Goal: Transaction & Acquisition: Purchase product/service

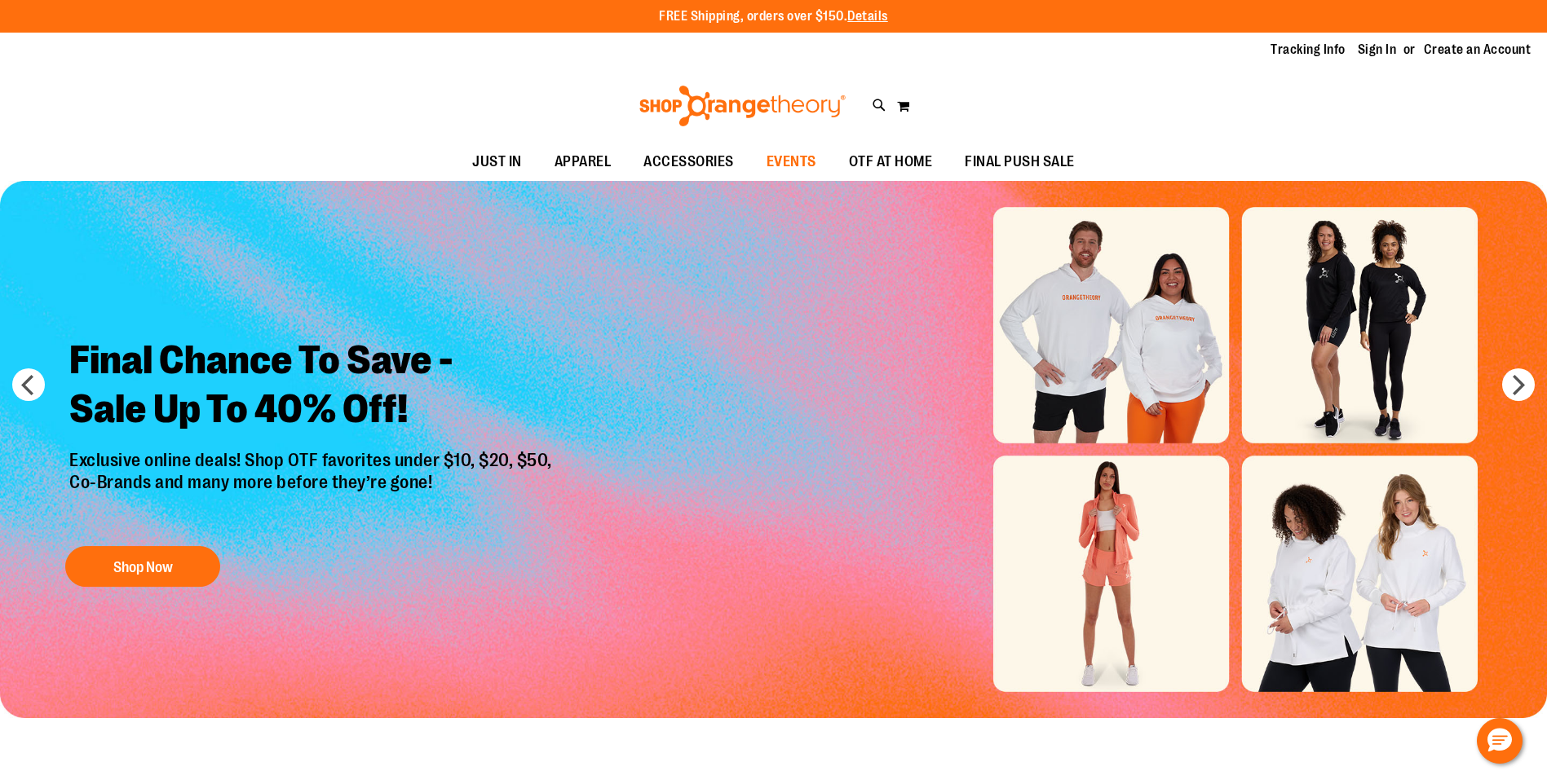
click at [812, 168] on span "EVENTS" at bounding box center [791, 161] width 50 height 36
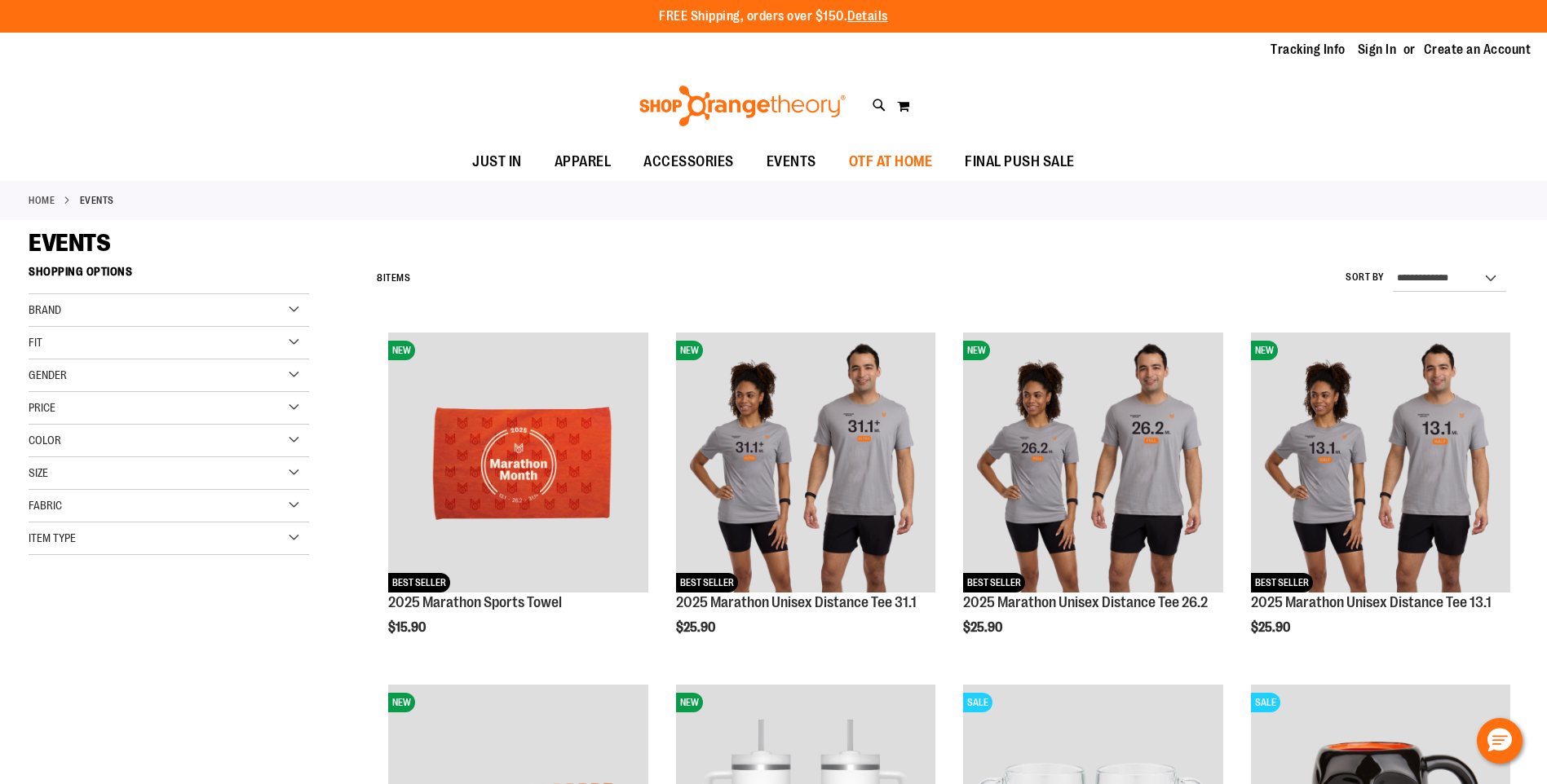
click at [891, 158] on span "OTF AT HOME" at bounding box center [891, 161] width 84 height 36
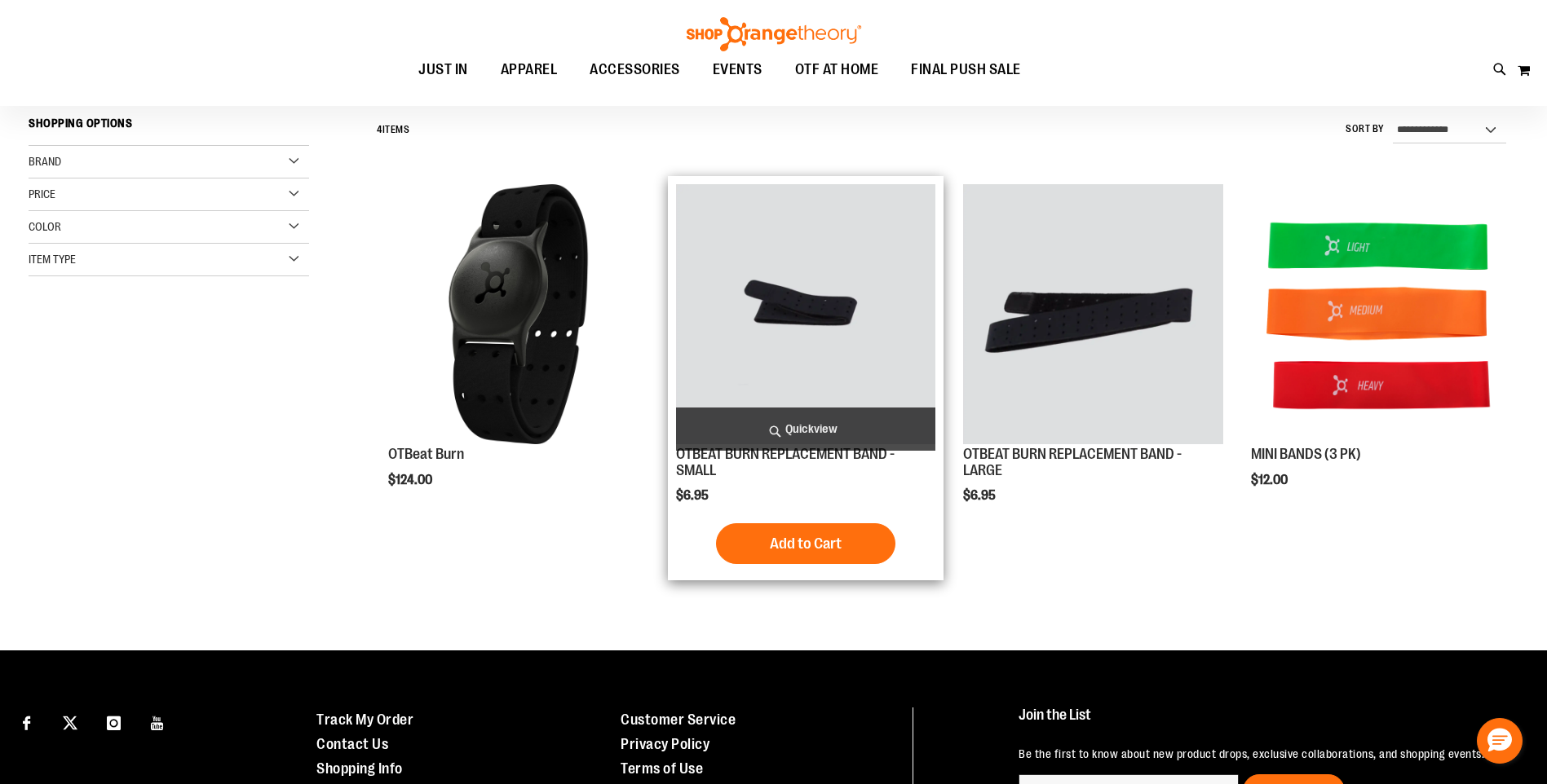
scroll to position [162, 0]
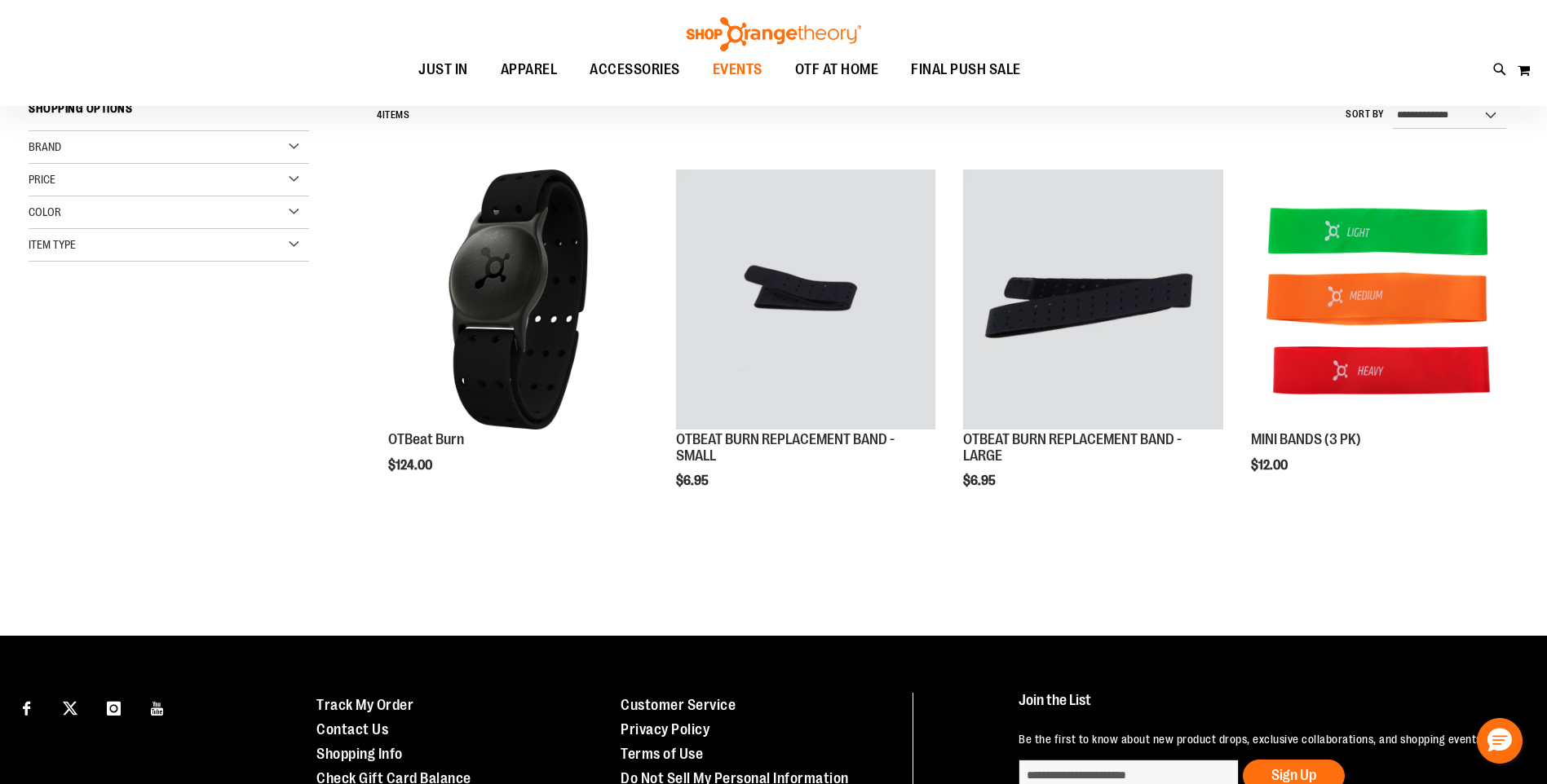
click at [760, 73] on span "EVENTS" at bounding box center [737, 69] width 50 height 36
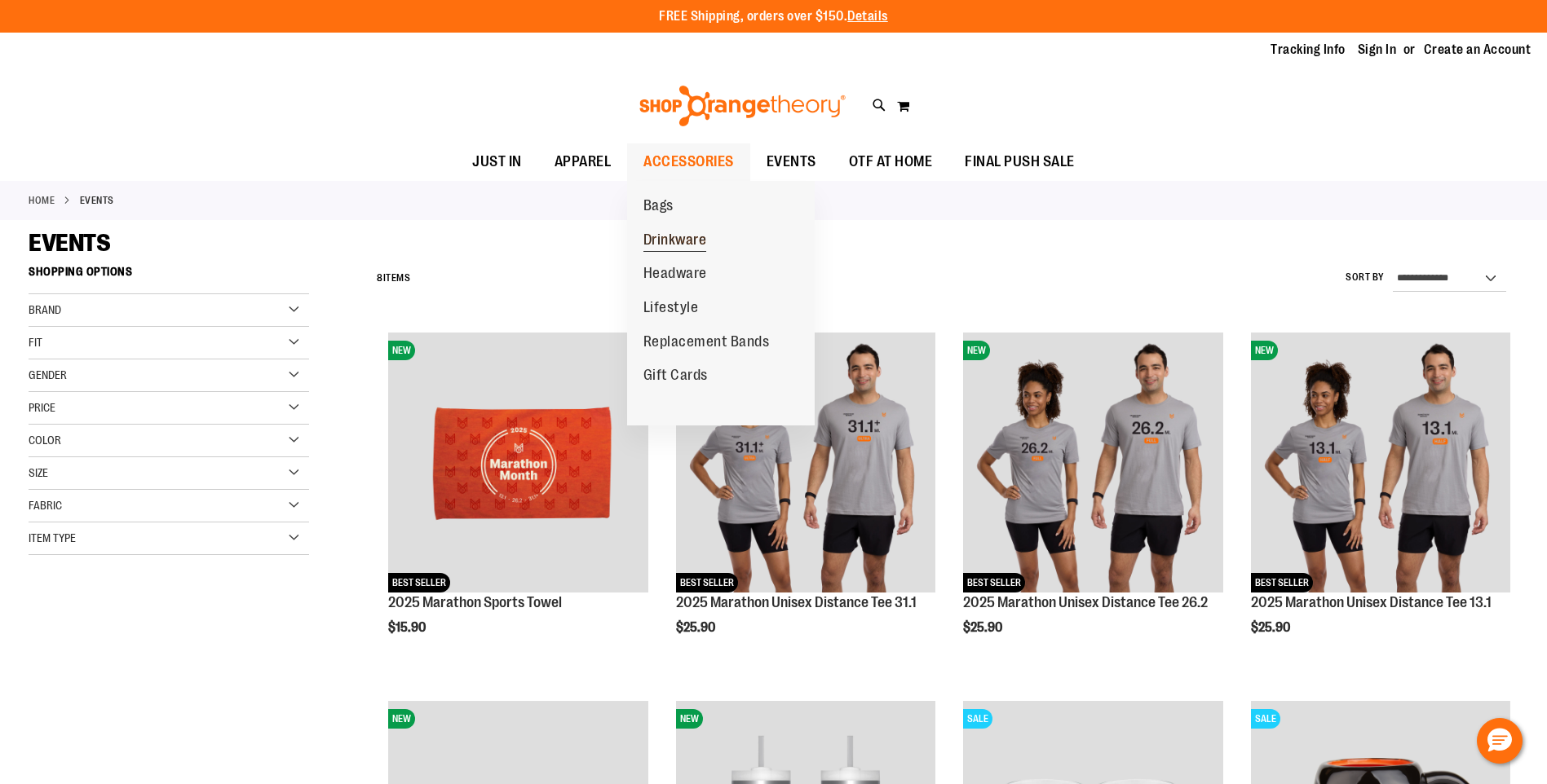
click at [674, 239] on span "Drinkware" at bounding box center [675, 242] width 64 height 20
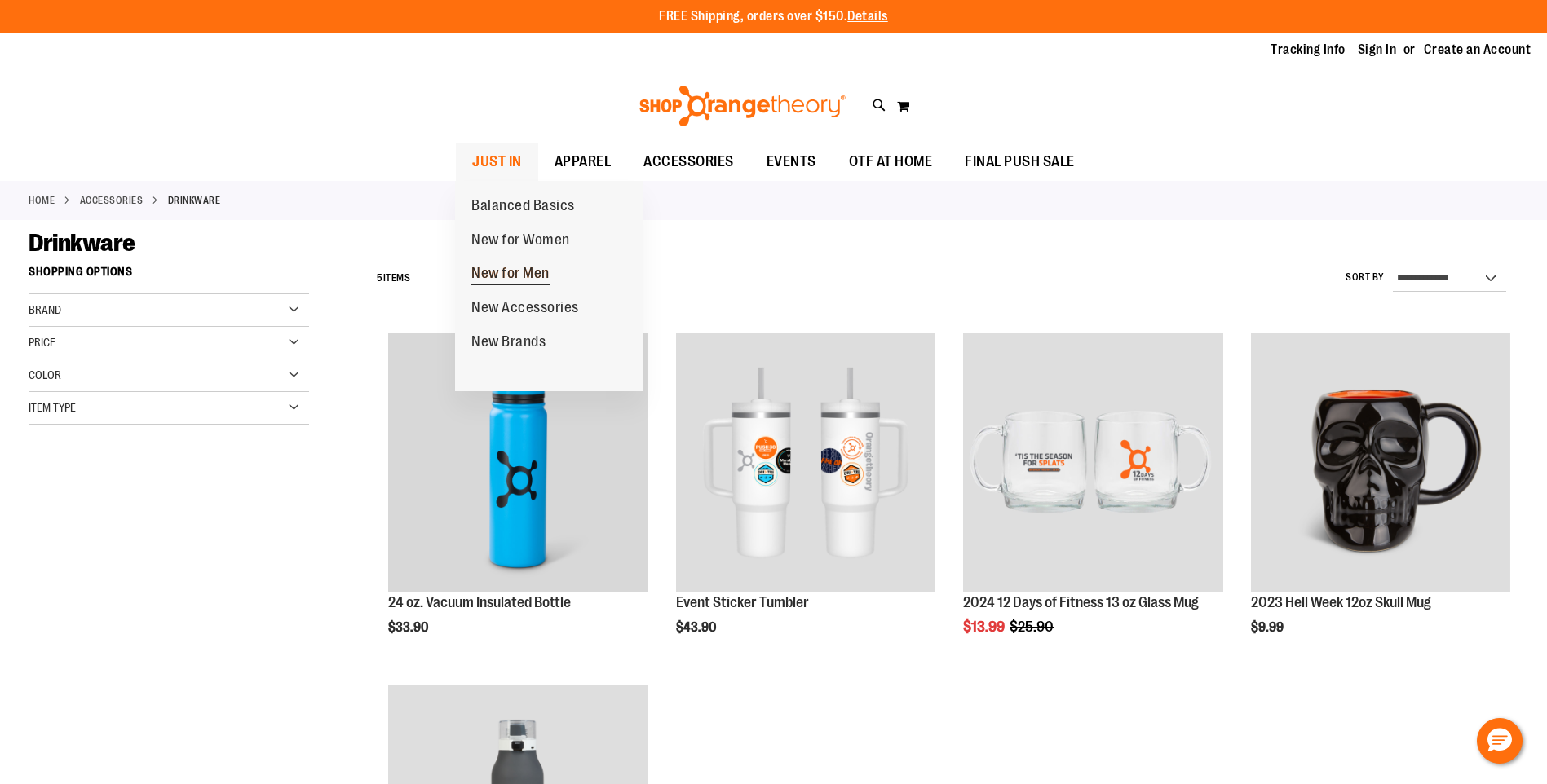
click at [513, 278] on span "New for Men" at bounding box center [511, 275] width 78 height 20
click at [509, 277] on span "New for Men" at bounding box center [511, 275] width 78 height 20
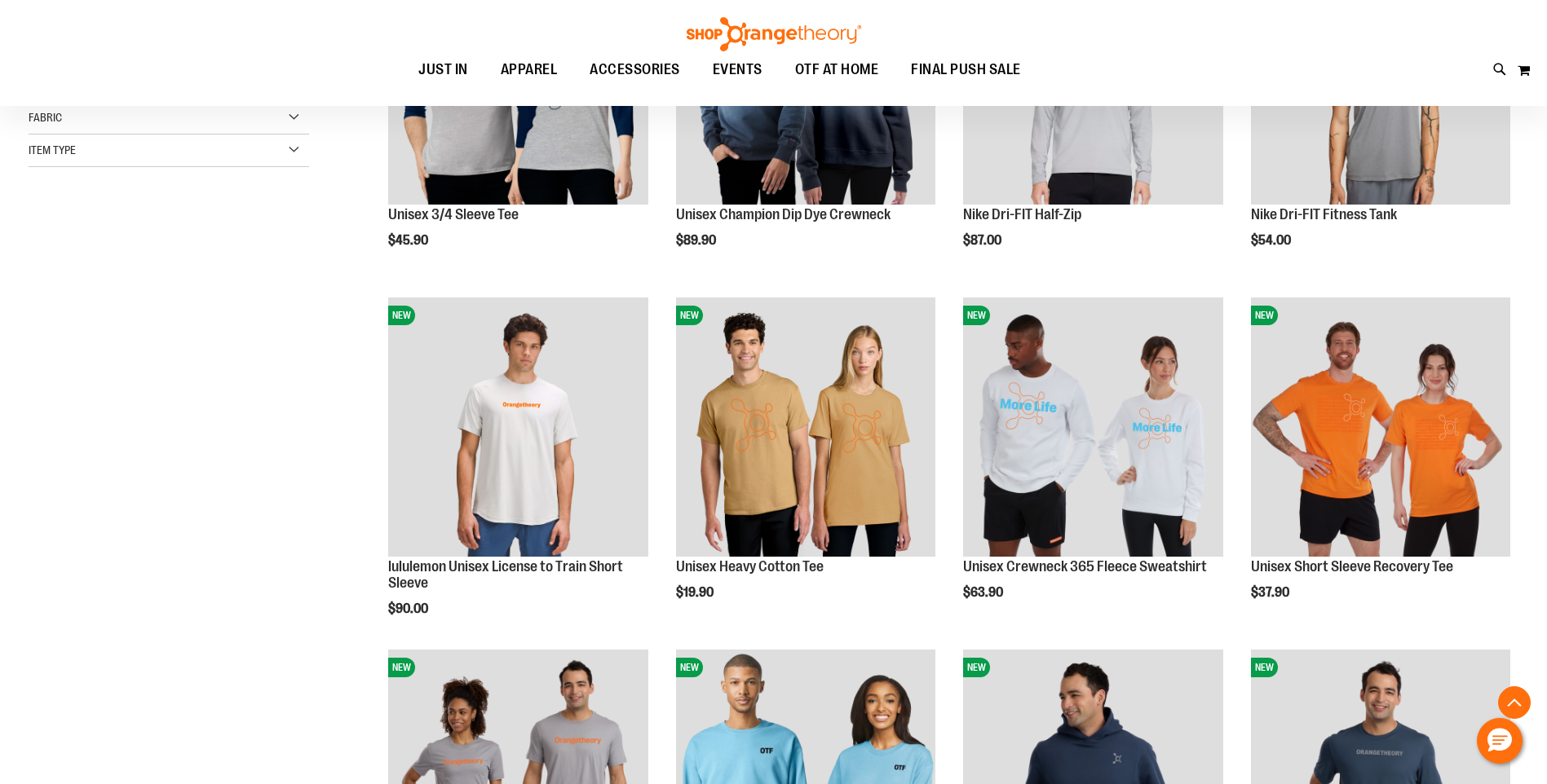
scroll to position [407, 0]
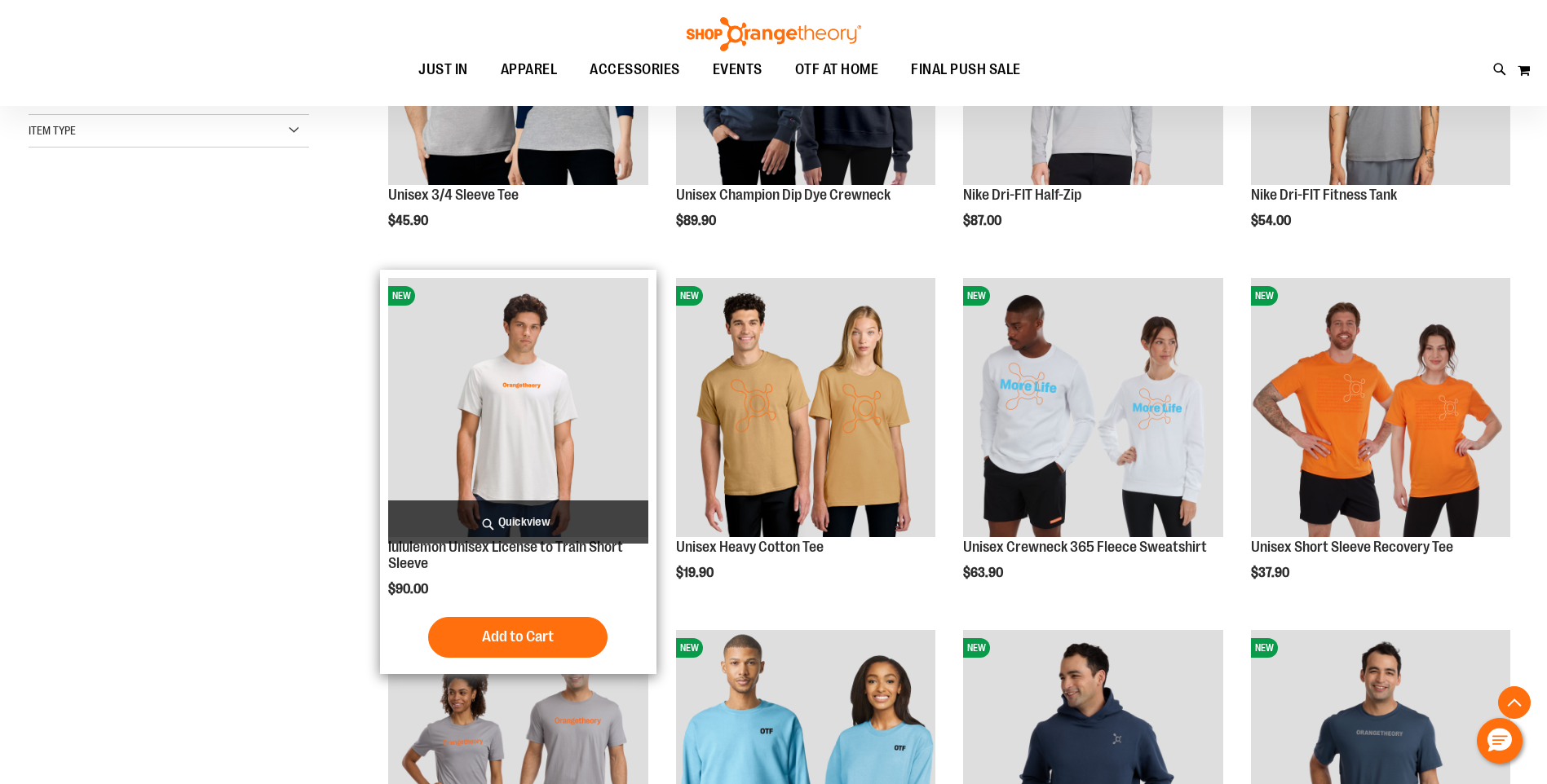
click at [528, 449] on img "product" at bounding box center [518, 407] width 259 height 259
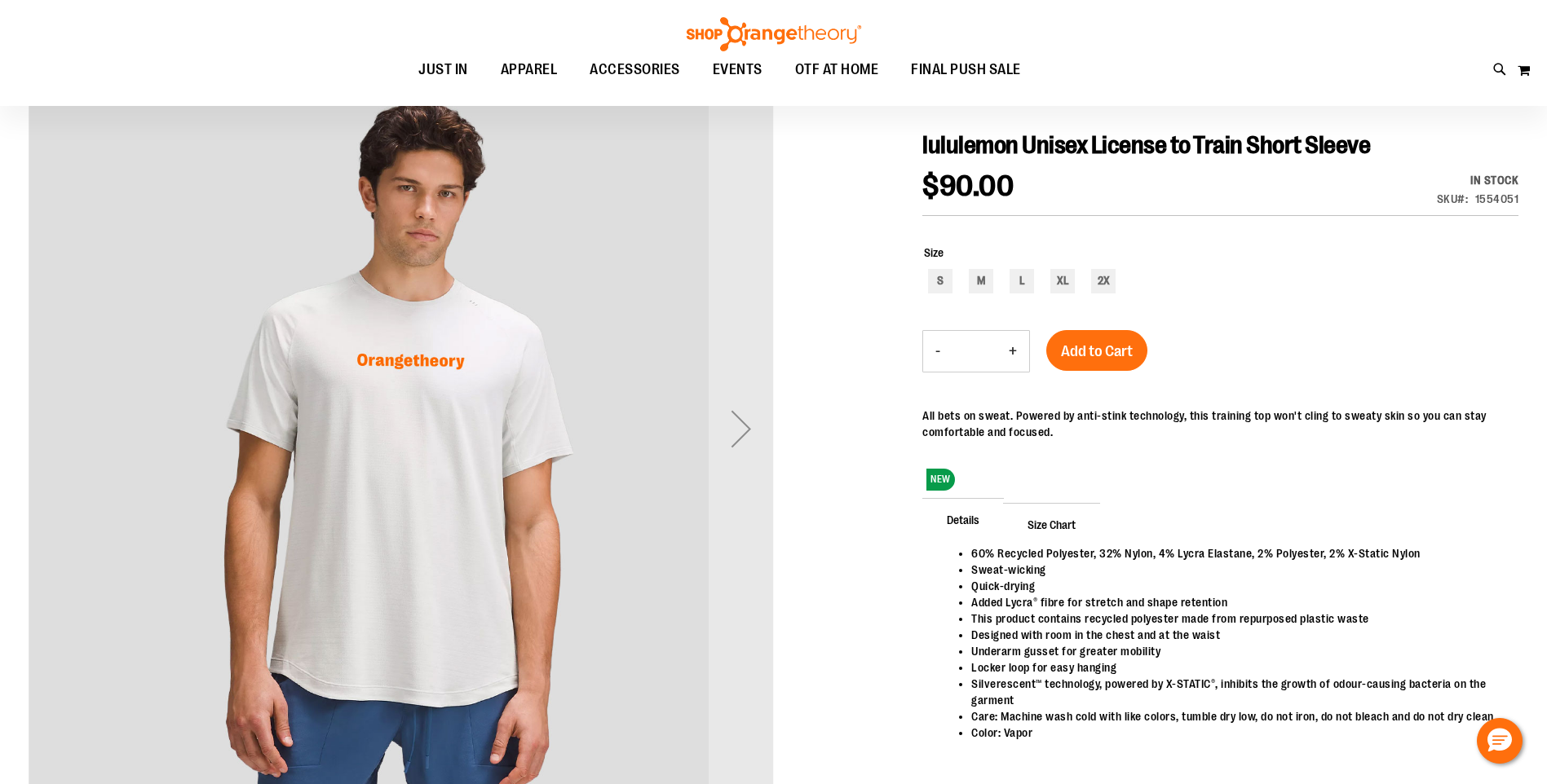
scroll to position [80, 0]
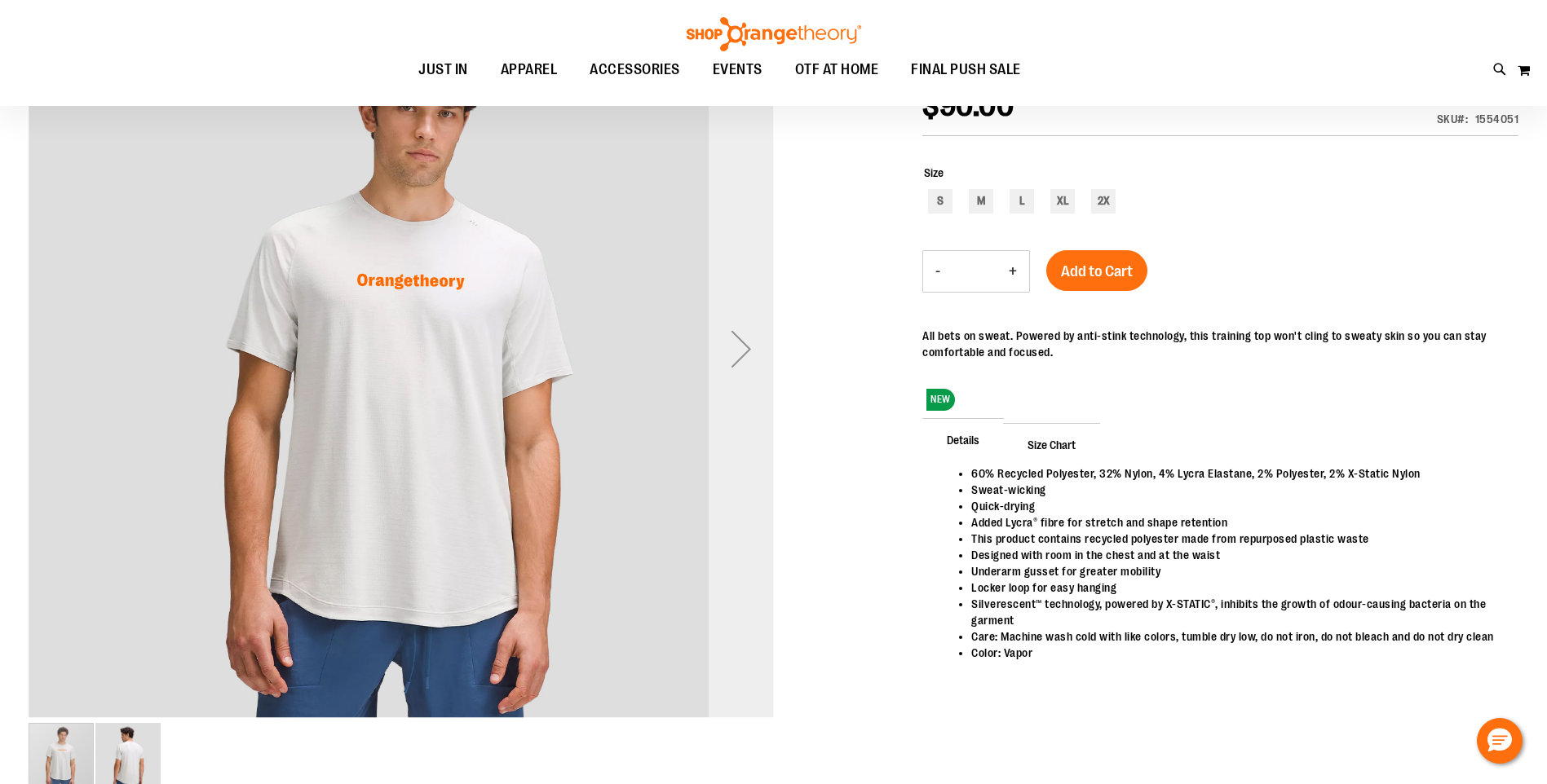
click at [753, 354] on div "Next" at bounding box center [742, 349] width 66 height 66
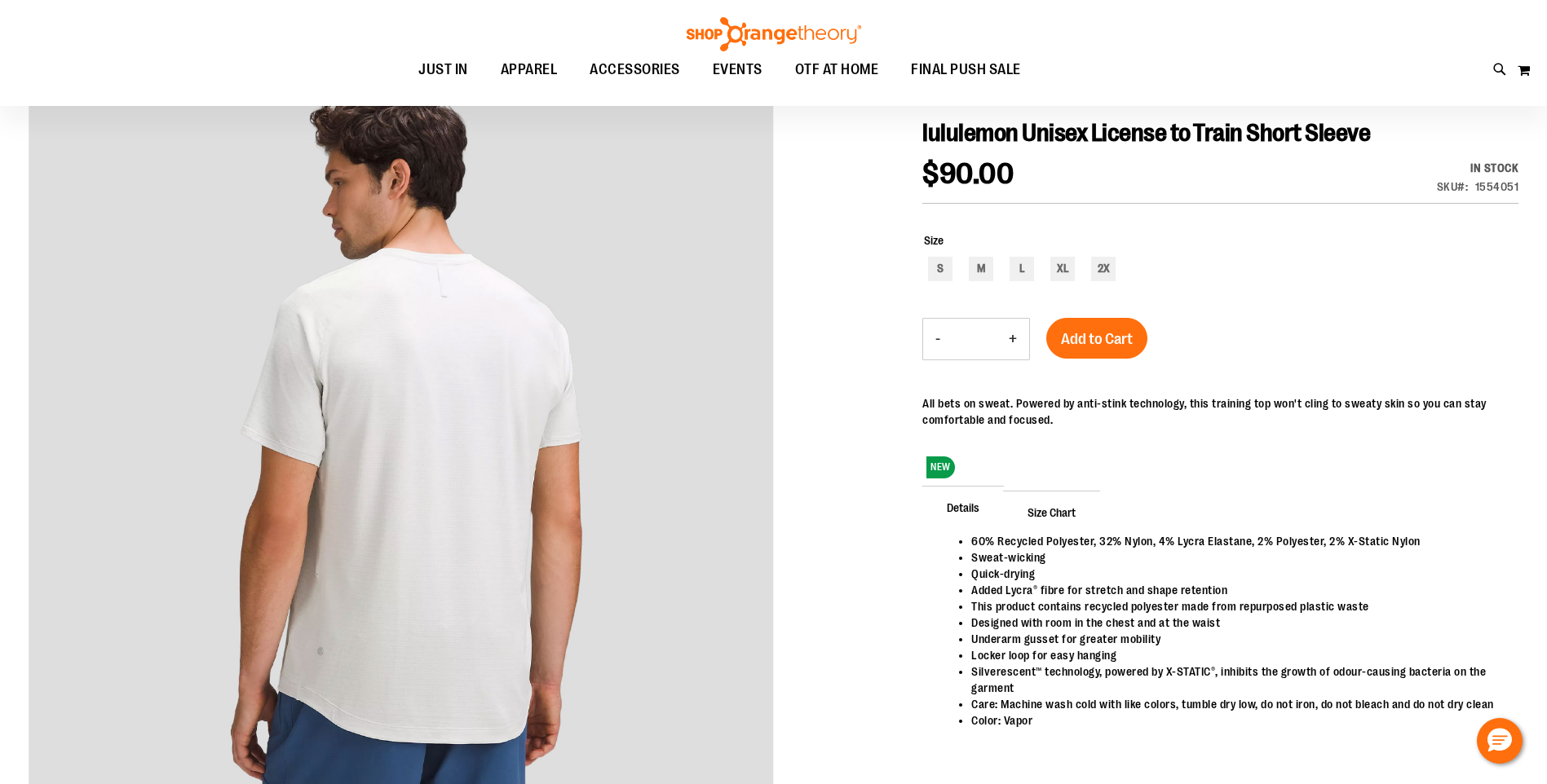
scroll to position [18, 0]
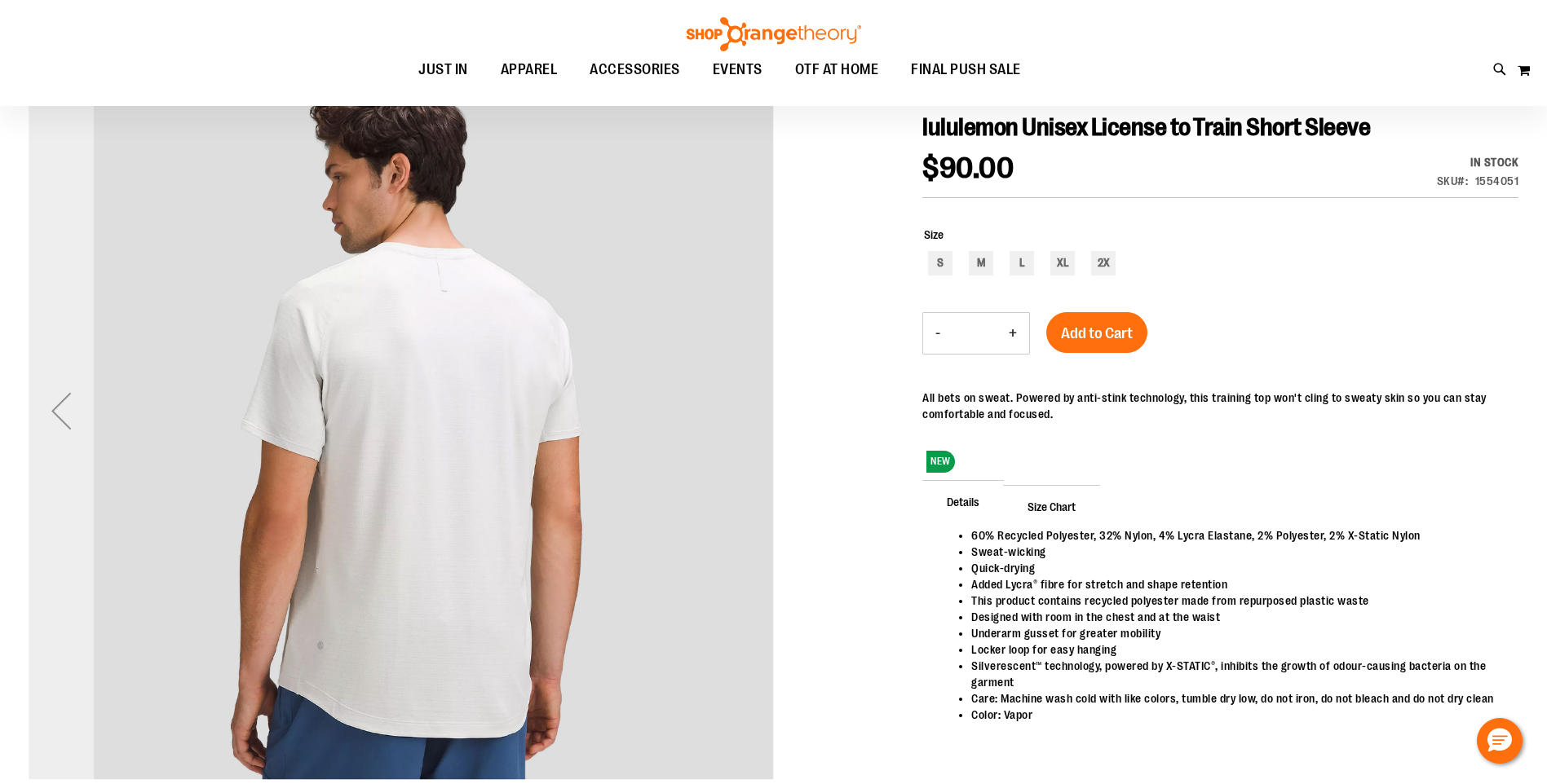
click at [68, 404] on div "Previous" at bounding box center [61, 411] width 66 height 66
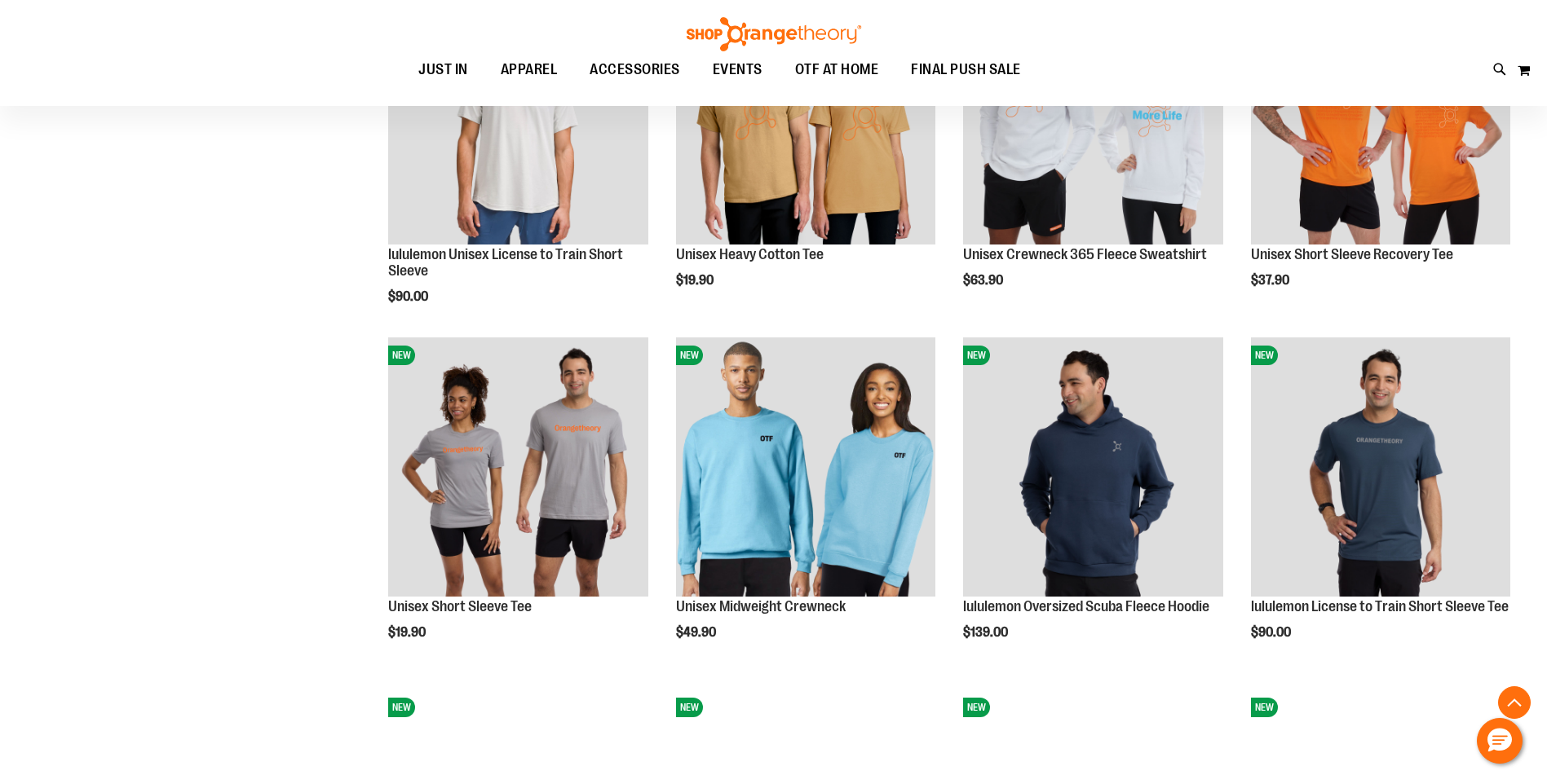
scroll to position [781, 0]
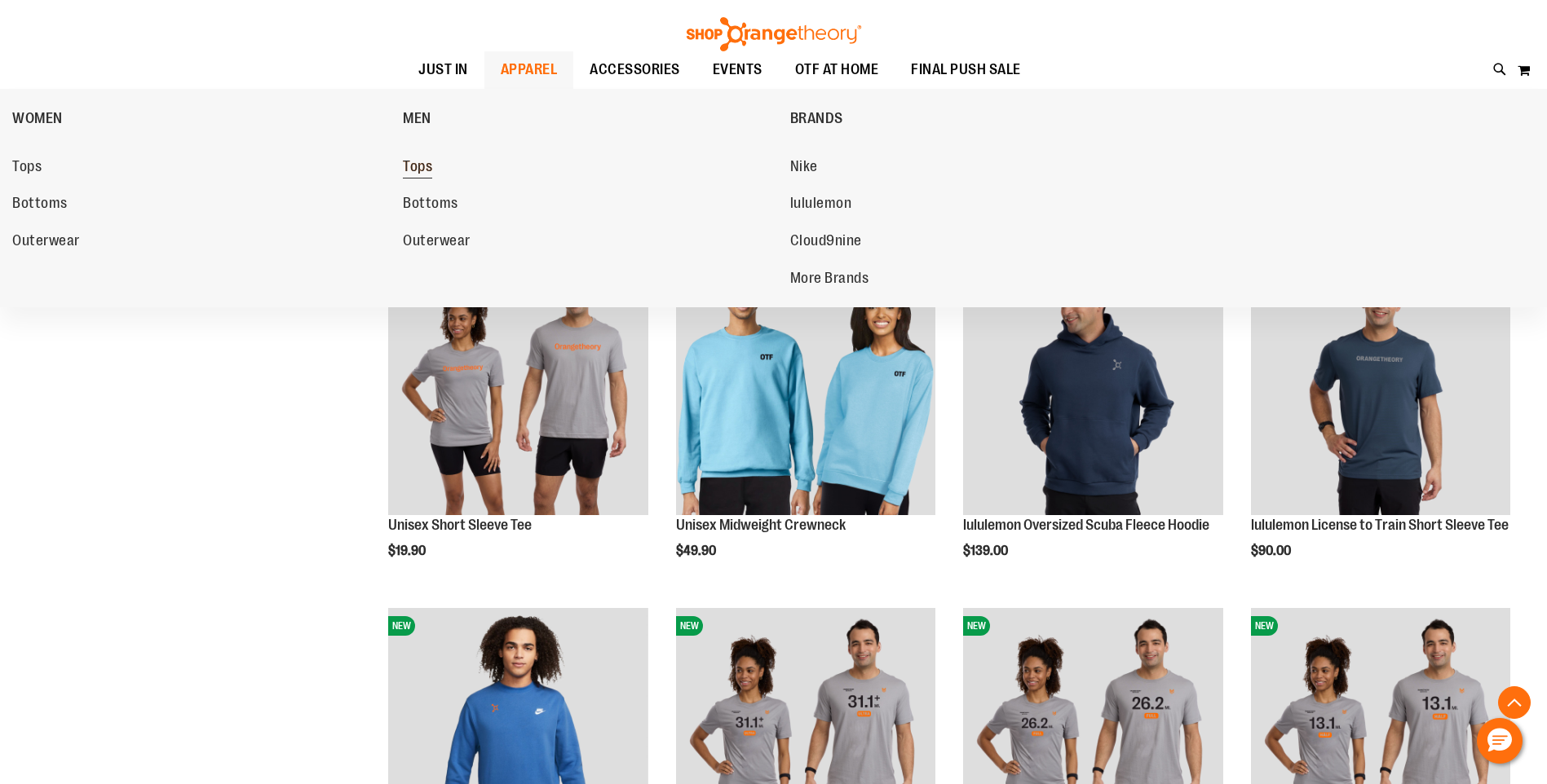
click at [426, 166] on span "Tops" at bounding box center [418, 168] width 29 height 20
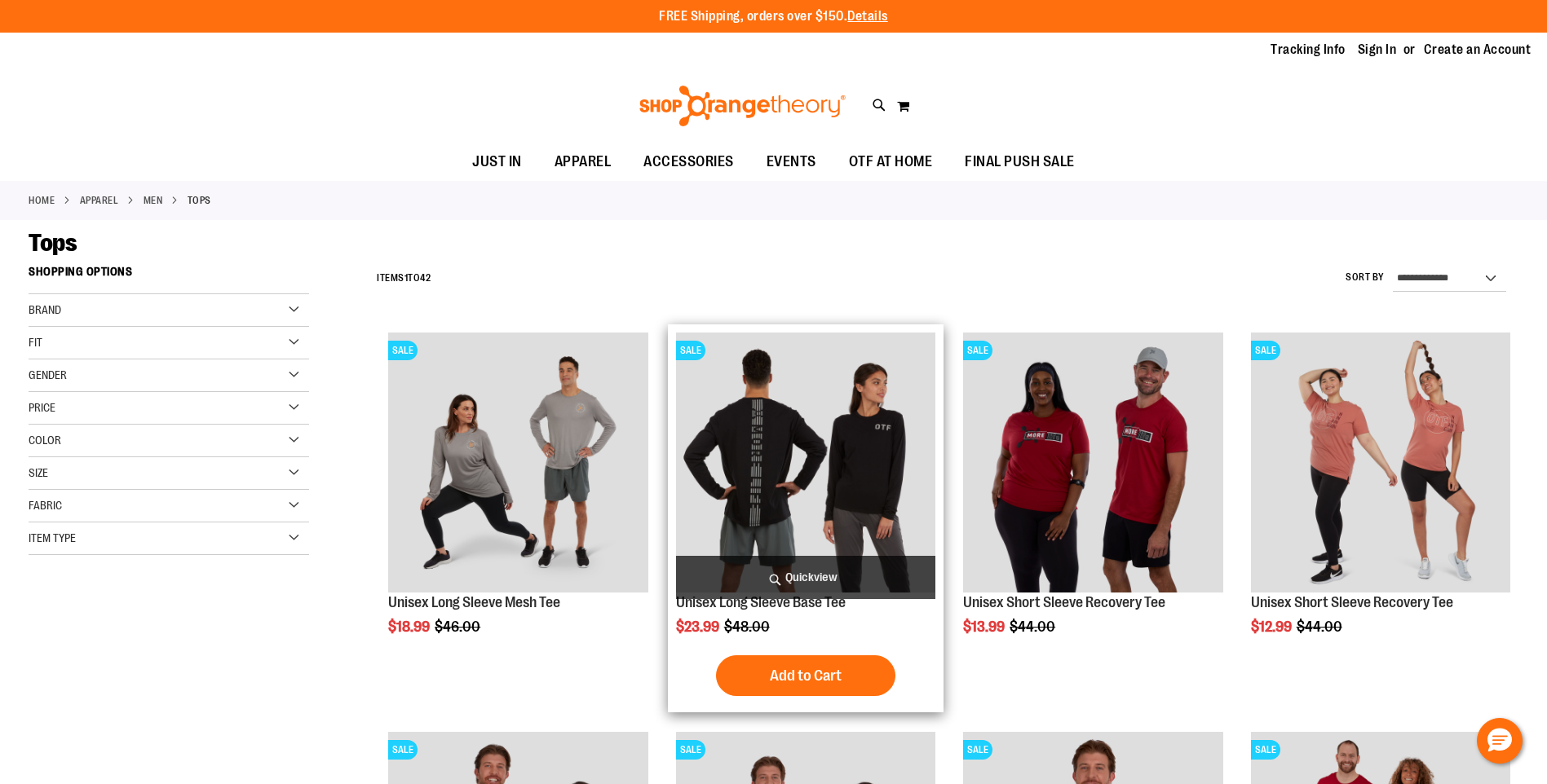
click at [811, 465] on img "product" at bounding box center [805, 462] width 259 height 259
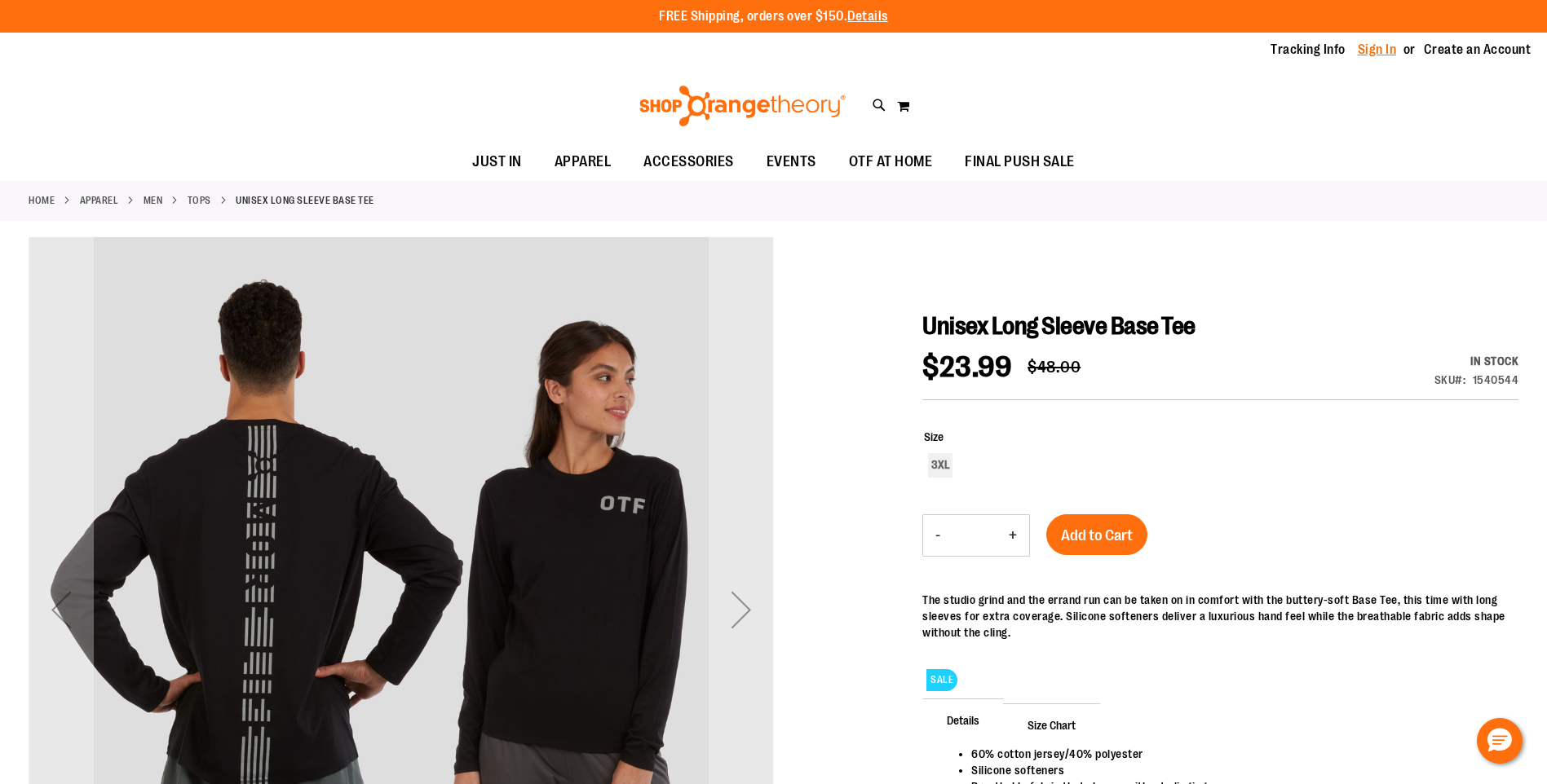
click at [1376, 50] on link "Sign In" at bounding box center [1377, 50] width 39 height 18
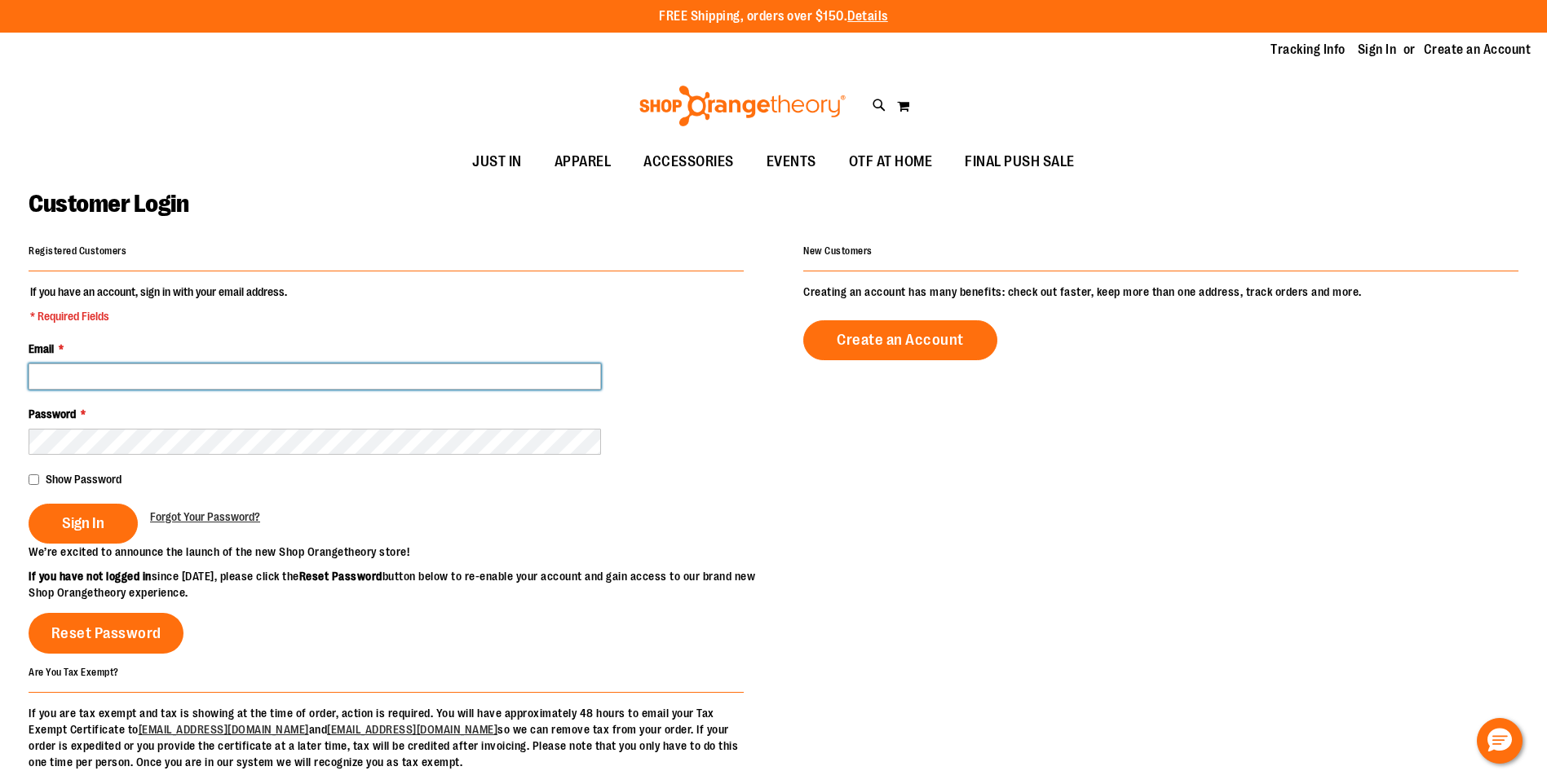
click at [152, 385] on input "Email *" at bounding box center [315, 377] width 573 height 26
type input "**********"
